Goal: Book appointment/travel/reservation

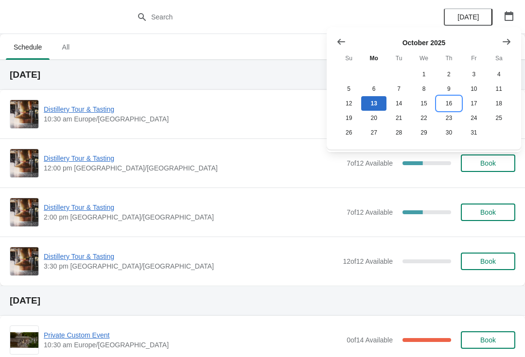
click at [456, 108] on button "16" at bounding box center [448, 103] width 25 height 15
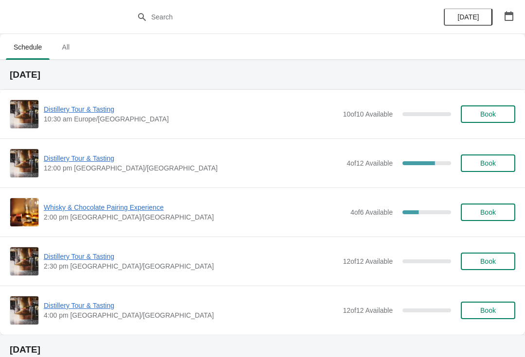
click at [130, 208] on span "Whisky & Chocolate Pairing Experience" at bounding box center [195, 208] width 302 height 10
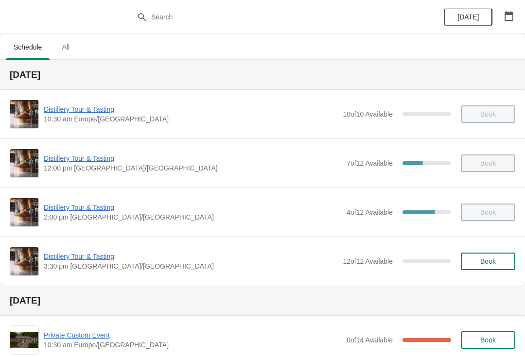
click at [517, 9] on button "button" at bounding box center [508, 15] width 17 height 17
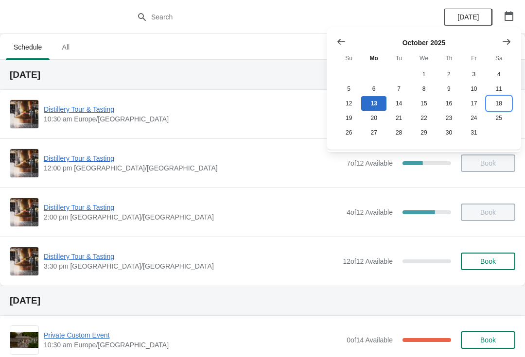
click at [505, 103] on button "18" at bounding box center [499, 103] width 25 height 15
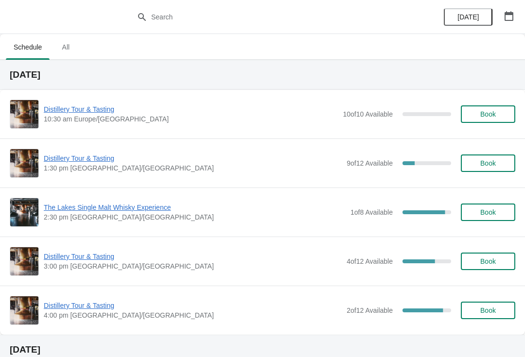
click at [91, 309] on span "Distillery Tour & Tasting" at bounding box center [193, 306] width 298 height 10
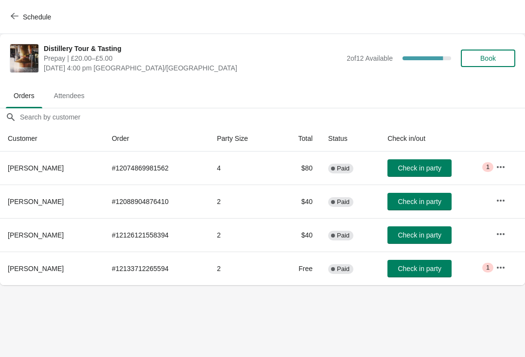
click at [505, 164] on icon "button" at bounding box center [501, 167] width 10 height 10
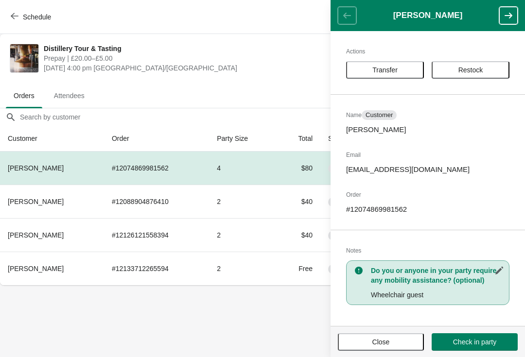
click at [380, 349] on button "Close" at bounding box center [381, 341] width 86 height 17
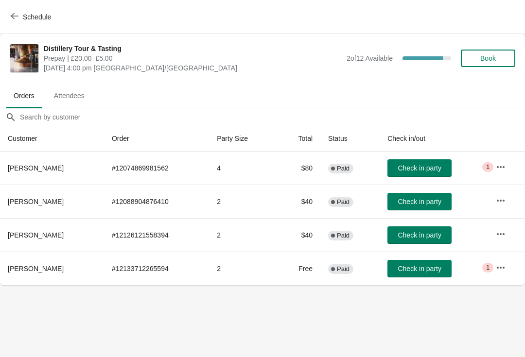
click at [505, 235] on icon "button" at bounding box center [501, 234] width 8 height 2
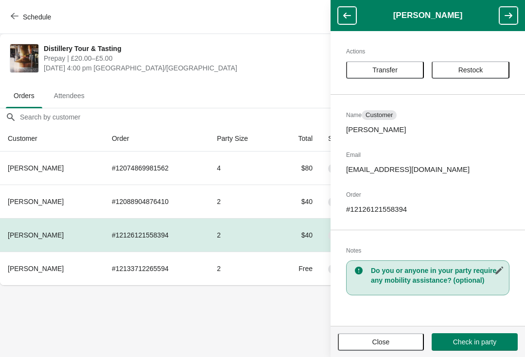
click at [387, 348] on button "Close" at bounding box center [381, 341] width 86 height 17
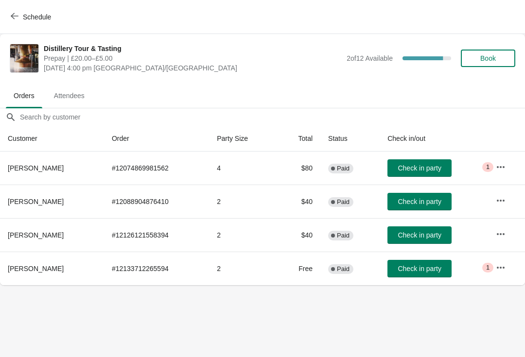
click at [500, 59] on span "Book" at bounding box center [488, 58] width 37 height 8
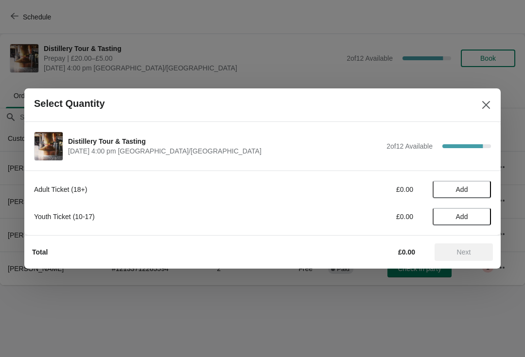
click at [470, 190] on span "Add" at bounding box center [461, 190] width 41 height 8
click at [482, 186] on icon at bounding box center [478, 190] width 10 height 10
click at [474, 257] on button "Next" at bounding box center [464, 252] width 58 height 17
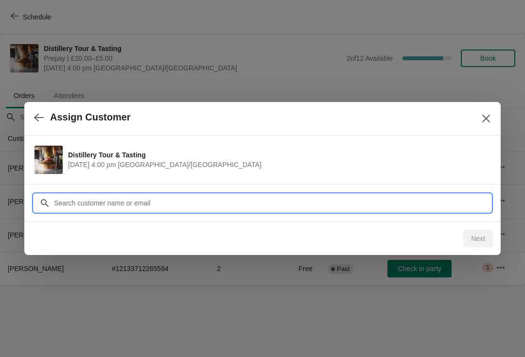
click at [304, 202] on input "Customer" at bounding box center [271, 202] width 437 height 17
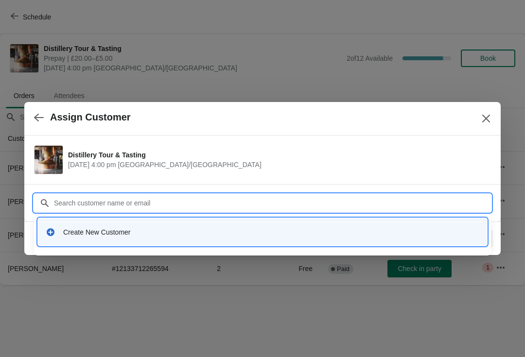
click at [125, 228] on div "Create New Customer" at bounding box center [271, 232] width 416 height 10
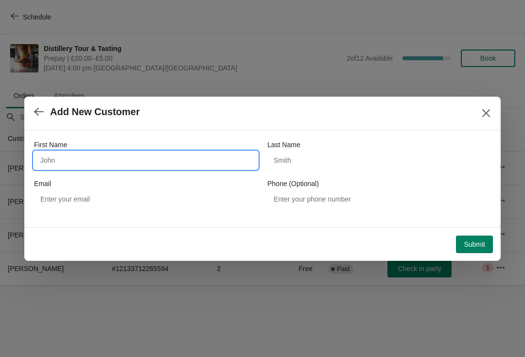
click at [119, 159] on input "First Name" at bounding box center [146, 160] width 224 height 17
type input "A"
type input "Joanne"
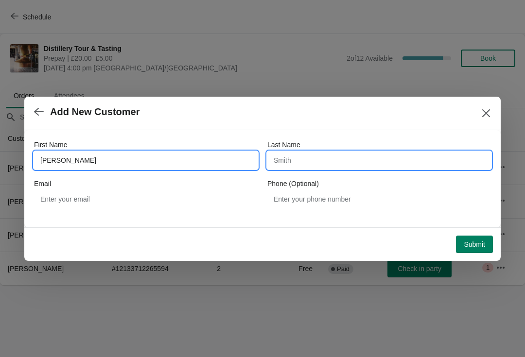
click at [352, 159] on input "Last Name" at bounding box center [379, 160] width 224 height 17
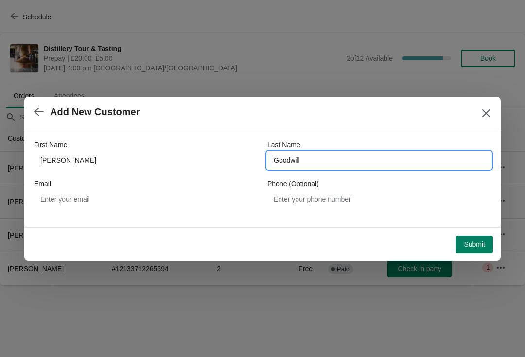
type input "Goodwill"
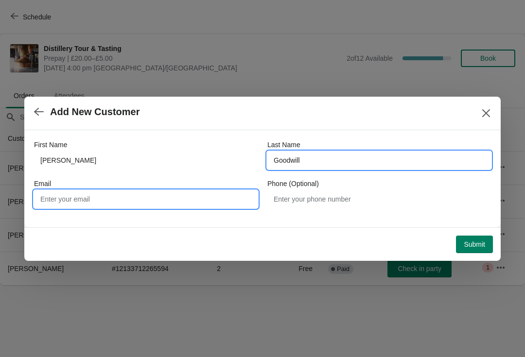
click at [156, 200] on input "Email" at bounding box center [146, 199] width 224 height 17
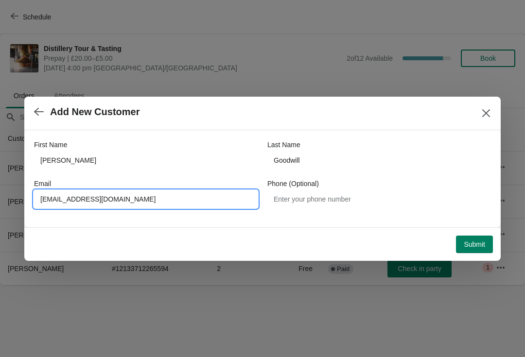
type input "Jo_goodwill@yahoo.com"
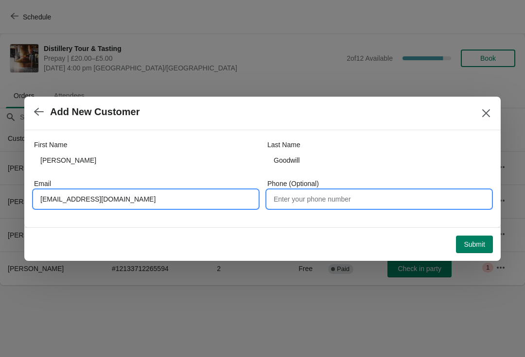
click at [339, 201] on input "Phone (Optional)" at bounding box center [379, 199] width 224 height 17
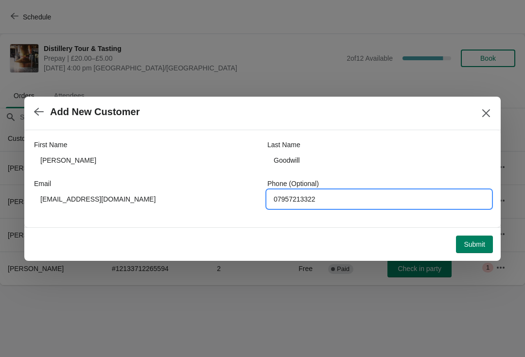
type input "07957213322"
click at [480, 244] on span "Submit" at bounding box center [474, 245] width 21 height 8
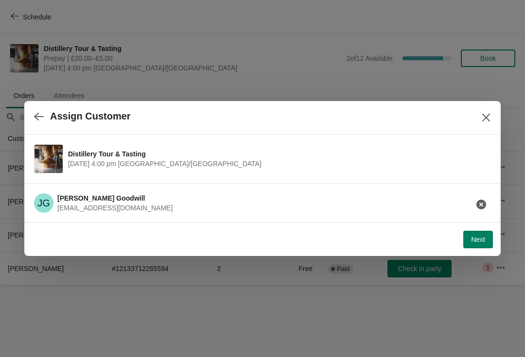
click at [483, 243] on span "Next" at bounding box center [478, 240] width 14 height 8
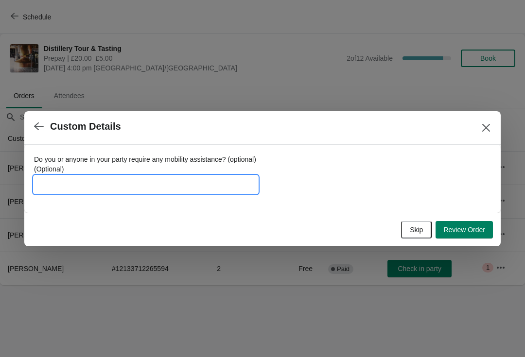
click at [138, 178] on input "Do you or anyone in your party require any mobility assistance? (optional) (Opt…" at bounding box center [146, 184] width 224 height 17
type input "Old paper vouc"
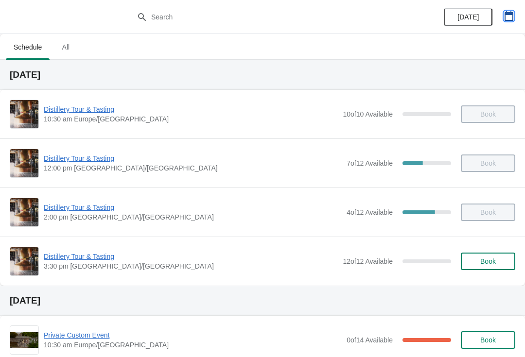
click at [506, 11] on icon "button" at bounding box center [509, 16] width 9 height 10
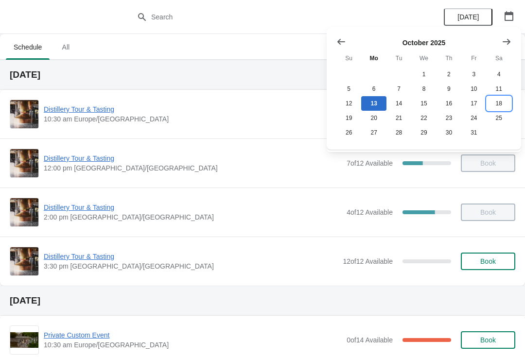
click at [502, 106] on button "18" at bounding box center [499, 103] width 25 height 15
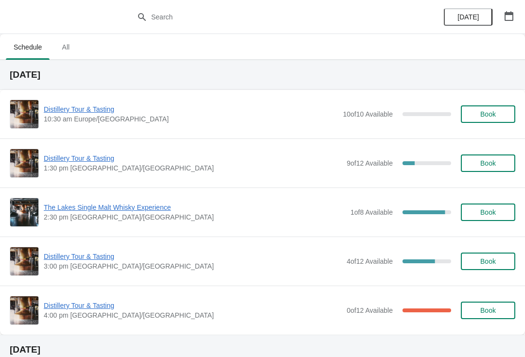
click at [68, 310] on span "Distillery Tour & Tasting" at bounding box center [193, 306] width 298 height 10
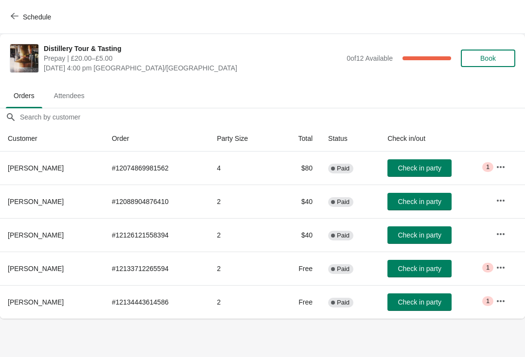
click at [508, 241] on button "button" at bounding box center [500, 234] width 17 height 17
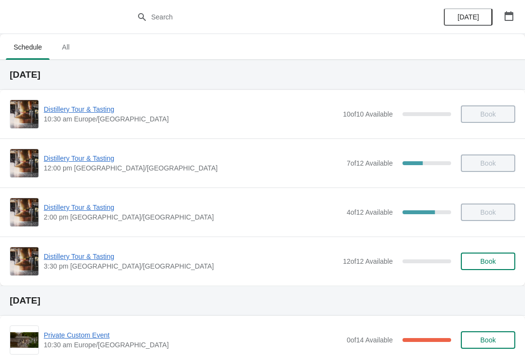
click at [513, 16] on icon "button" at bounding box center [509, 16] width 9 height 10
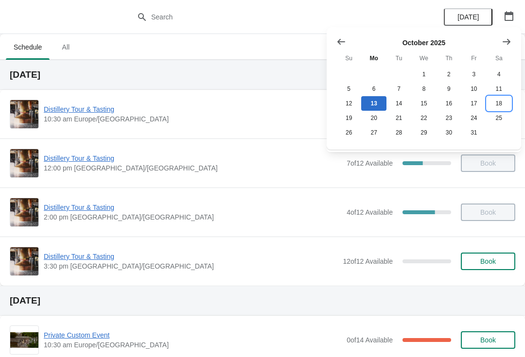
click at [500, 108] on button "18" at bounding box center [499, 103] width 25 height 15
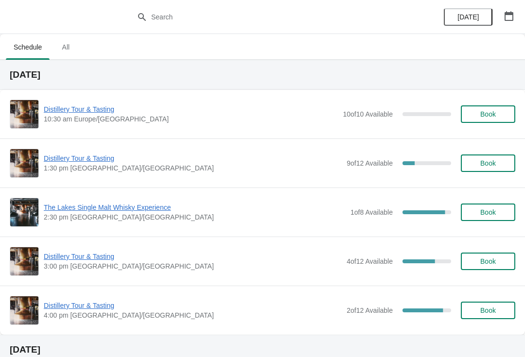
click at [86, 307] on span "Distillery Tour & Tasting" at bounding box center [193, 306] width 298 height 10
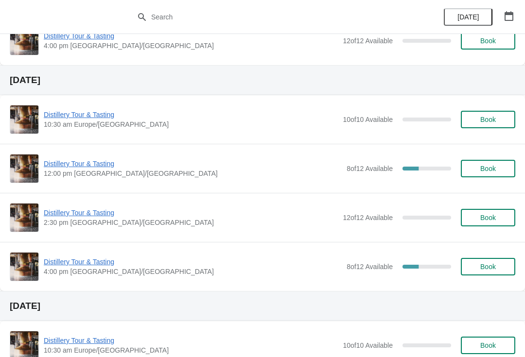
scroll to position [997, 0]
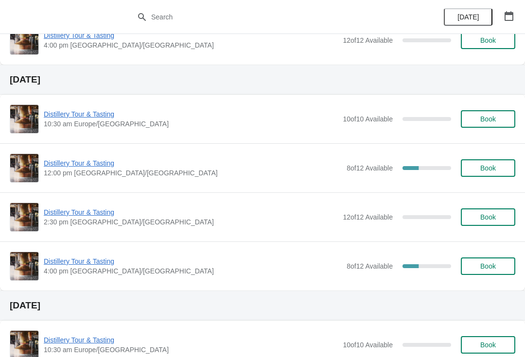
click at [511, 18] on icon "button" at bounding box center [509, 16] width 10 height 10
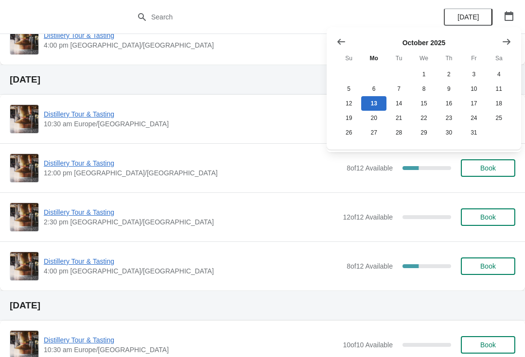
click at [508, 38] on icon "Show next month, November 2025" at bounding box center [507, 42] width 10 height 10
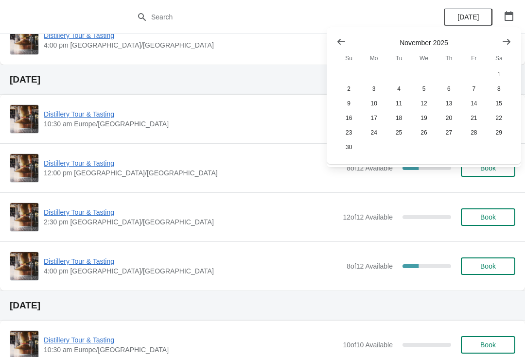
click at [515, 37] on button "Show next month, December 2025" at bounding box center [506, 41] width 17 height 17
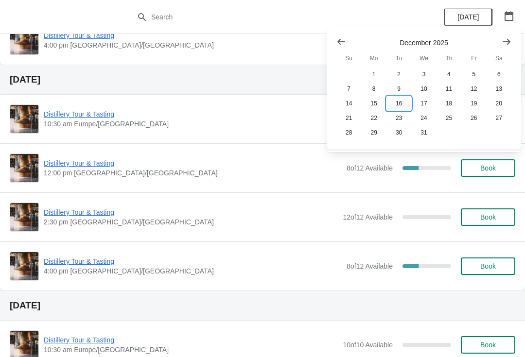
click at [400, 101] on button "16" at bounding box center [398, 103] width 25 height 15
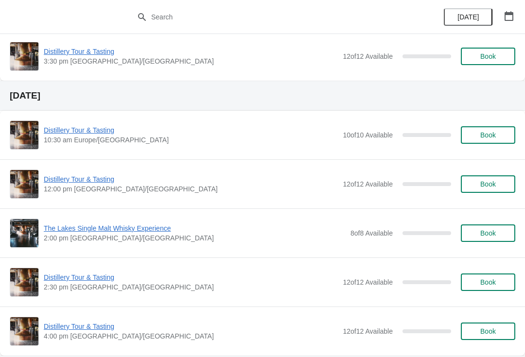
scroll to position [204, 0]
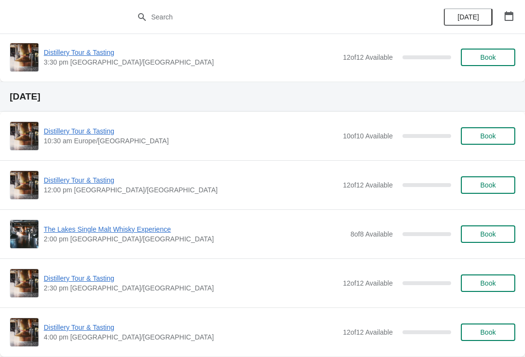
click at [507, 13] on icon "button" at bounding box center [509, 16] width 9 height 10
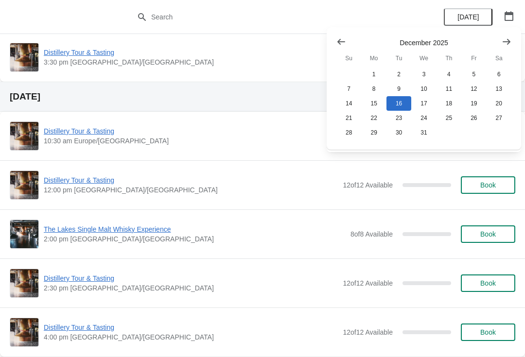
click at [336, 44] on button "Show previous month, November 2025" at bounding box center [340, 41] width 17 height 17
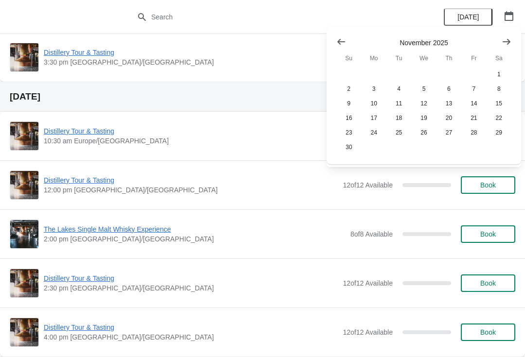
click at [338, 41] on icon "Show previous month, October 2025" at bounding box center [341, 42] width 8 height 6
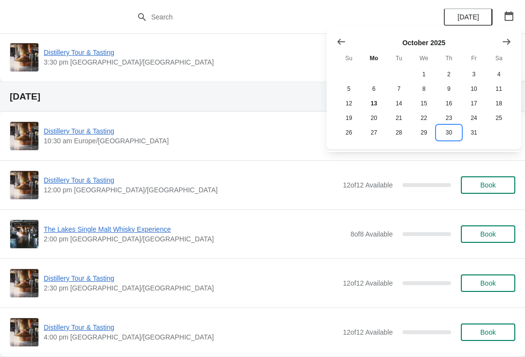
click at [451, 137] on button "30" at bounding box center [448, 132] width 25 height 15
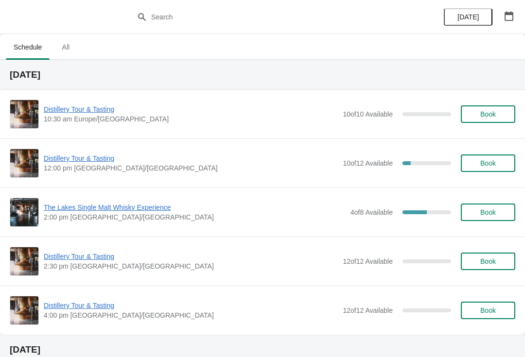
click at [507, 164] on button "Book" at bounding box center [488, 163] width 54 height 17
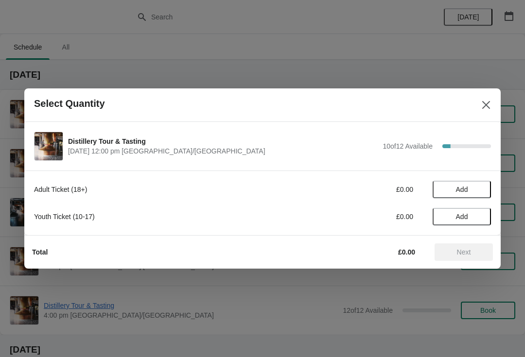
click at [472, 188] on span "Add" at bounding box center [461, 190] width 41 height 8
click at [479, 185] on icon at bounding box center [478, 190] width 10 height 10
click at [469, 254] on span "Next" at bounding box center [464, 252] width 14 height 8
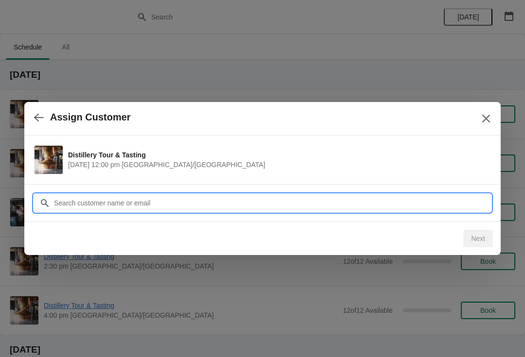
click at [172, 204] on input "Customer" at bounding box center [271, 202] width 437 height 17
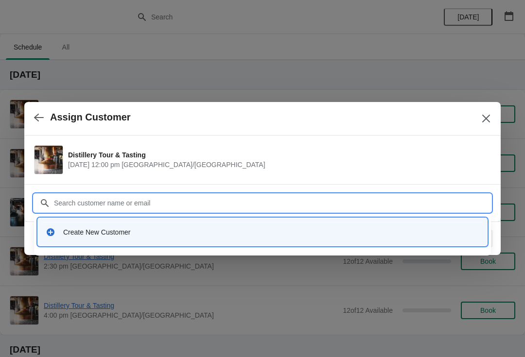
click at [112, 236] on div "Create New Customer" at bounding box center [271, 232] width 416 height 10
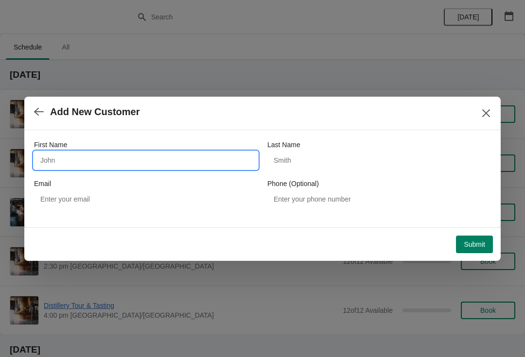
click at [139, 156] on input "First Name" at bounding box center [146, 160] width 224 height 17
type input "I"
type input "[PERSON_NAME]"
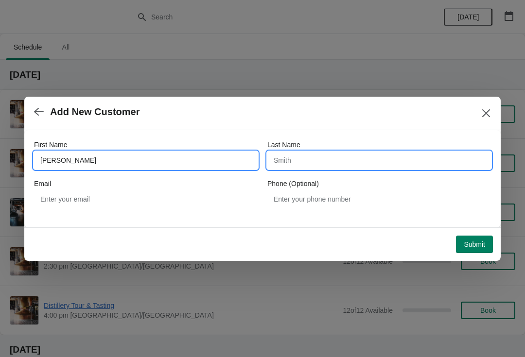
click at [324, 163] on input "Last Name" at bounding box center [379, 160] width 224 height 17
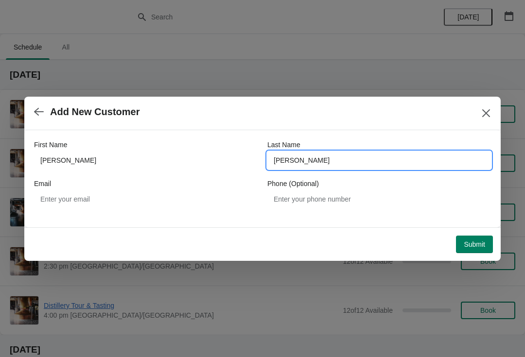
type input "[PERSON_NAME]"
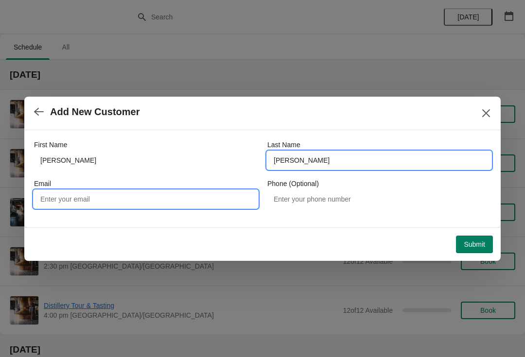
click at [137, 204] on input "Email" at bounding box center [146, 199] width 224 height 17
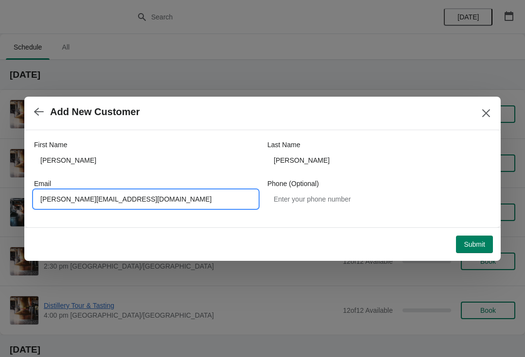
type input "[PERSON_NAME][EMAIL_ADDRESS][DOMAIN_NAME]"
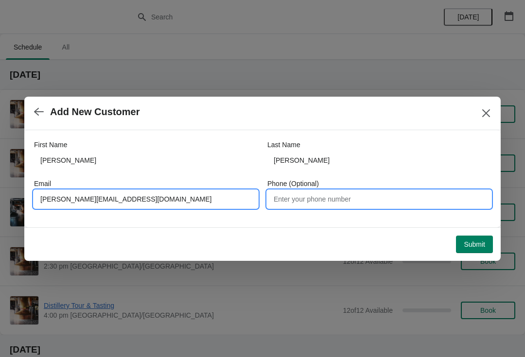
click at [338, 201] on input "Phone (Optional)" at bounding box center [379, 199] width 224 height 17
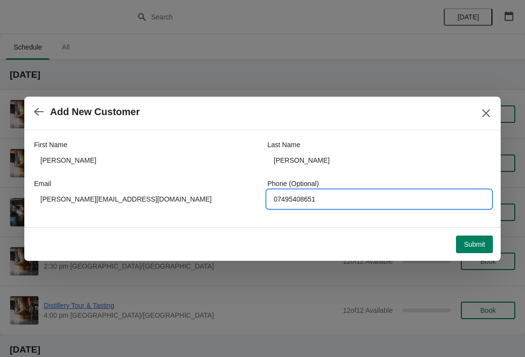
type input "07495408651"
click at [481, 244] on span "Submit" at bounding box center [474, 245] width 21 height 8
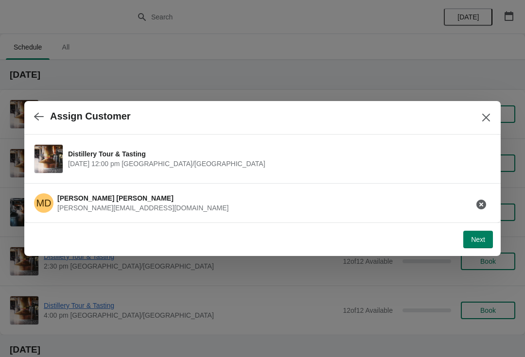
click at [478, 244] on span "Next" at bounding box center [478, 240] width 14 height 8
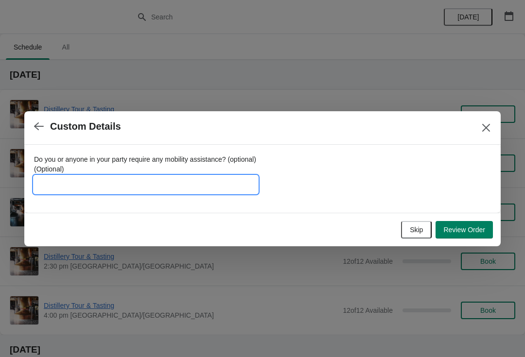
click at [150, 188] on input "Do you or anyone in your party require any mobility assistance? (optional) (Opt…" at bounding box center [146, 184] width 224 height 17
type input "Founder6102015"
click at [476, 228] on span "Review Order" at bounding box center [464, 230] width 42 height 8
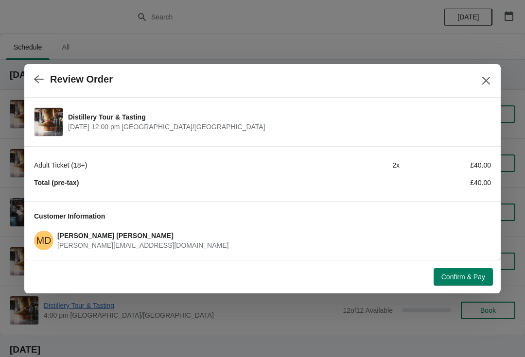
click at [469, 275] on span "Confirm & Pay" at bounding box center [463, 277] width 44 height 8
